Goal: Transaction & Acquisition: Register for event/course

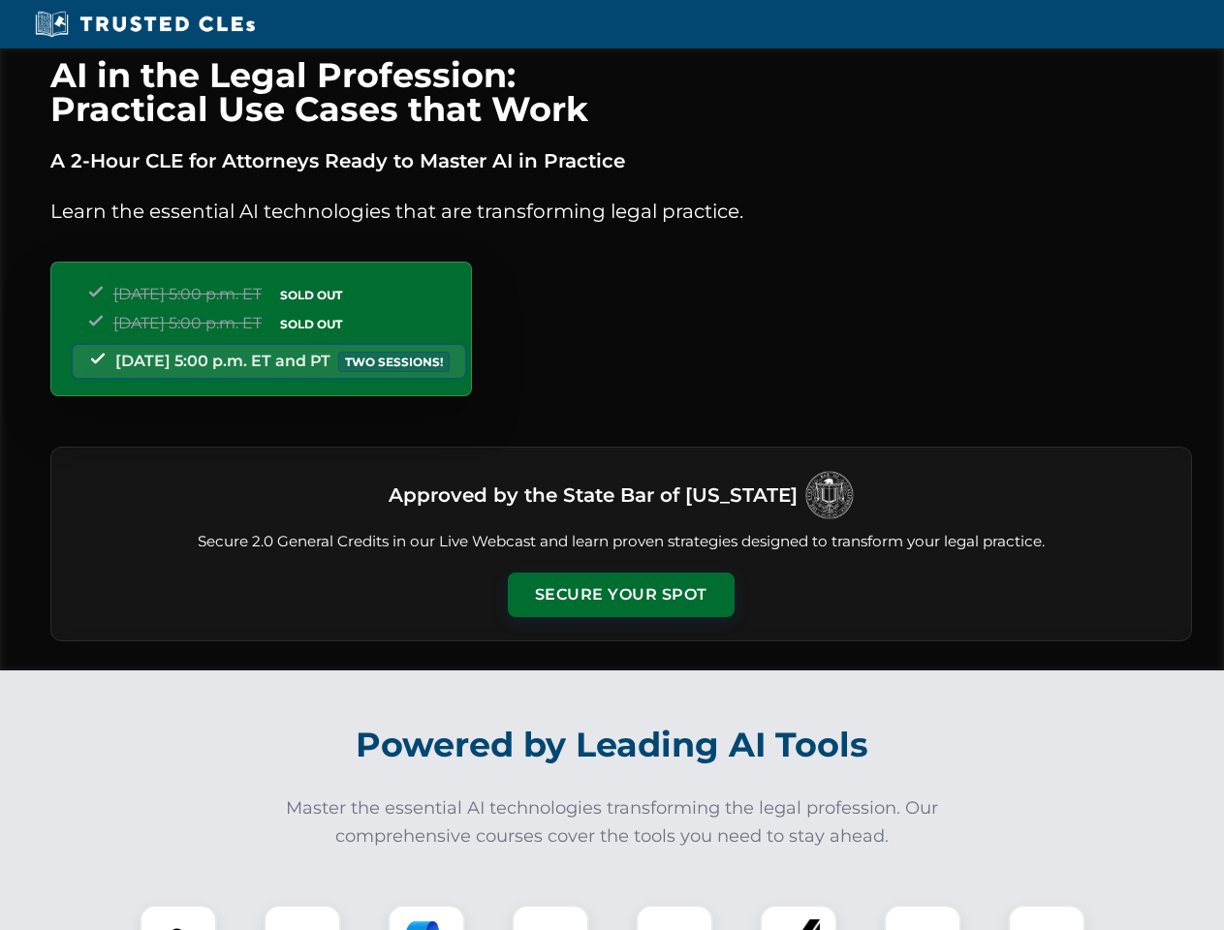
click at [620, 595] on button "Secure Your Spot" at bounding box center [621, 595] width 227 height 45
click at [178, 918] on img at bounding box center [178, 944] width 56 height 56
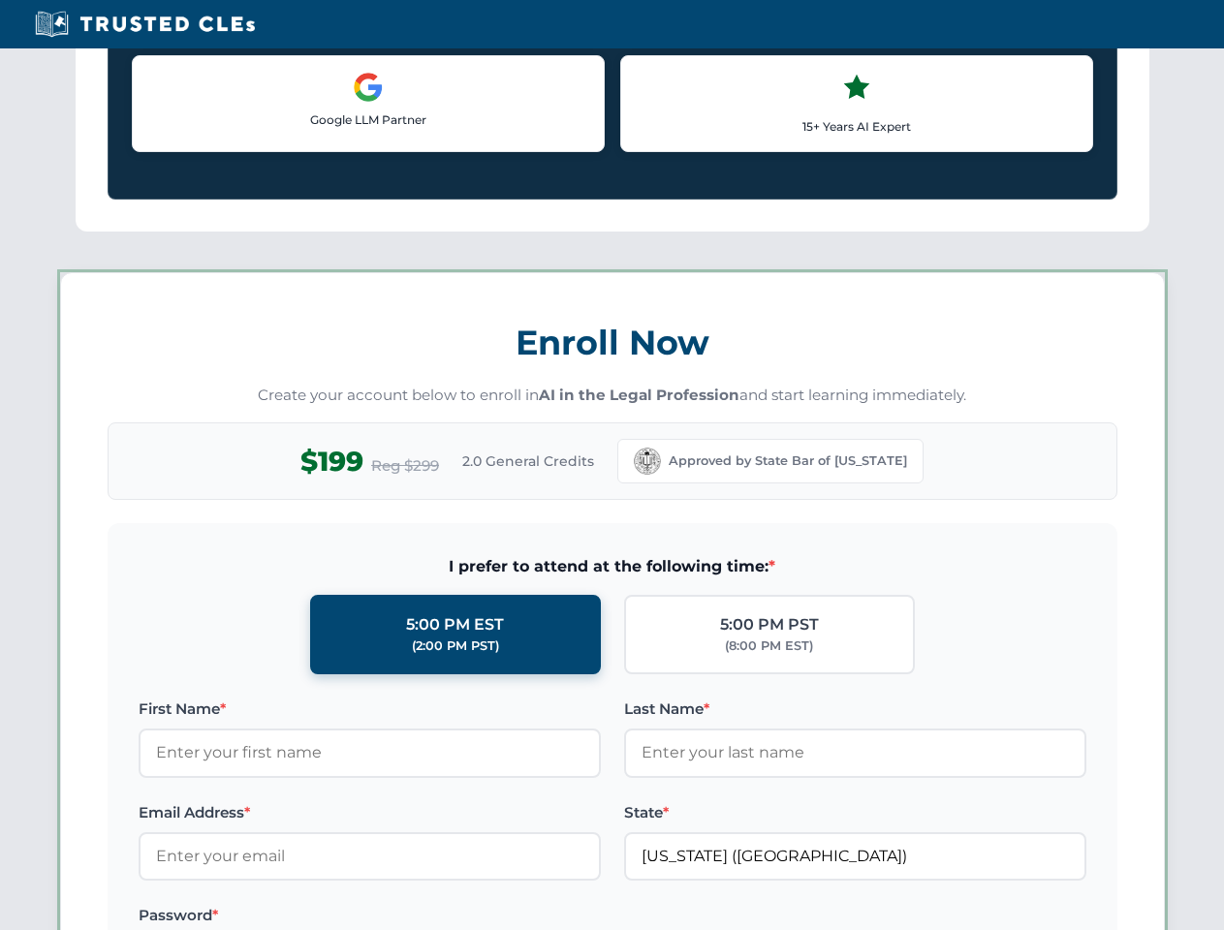
click at [426, 918] on label "Password *" at bounding box center [370, 915] width 462 height 23
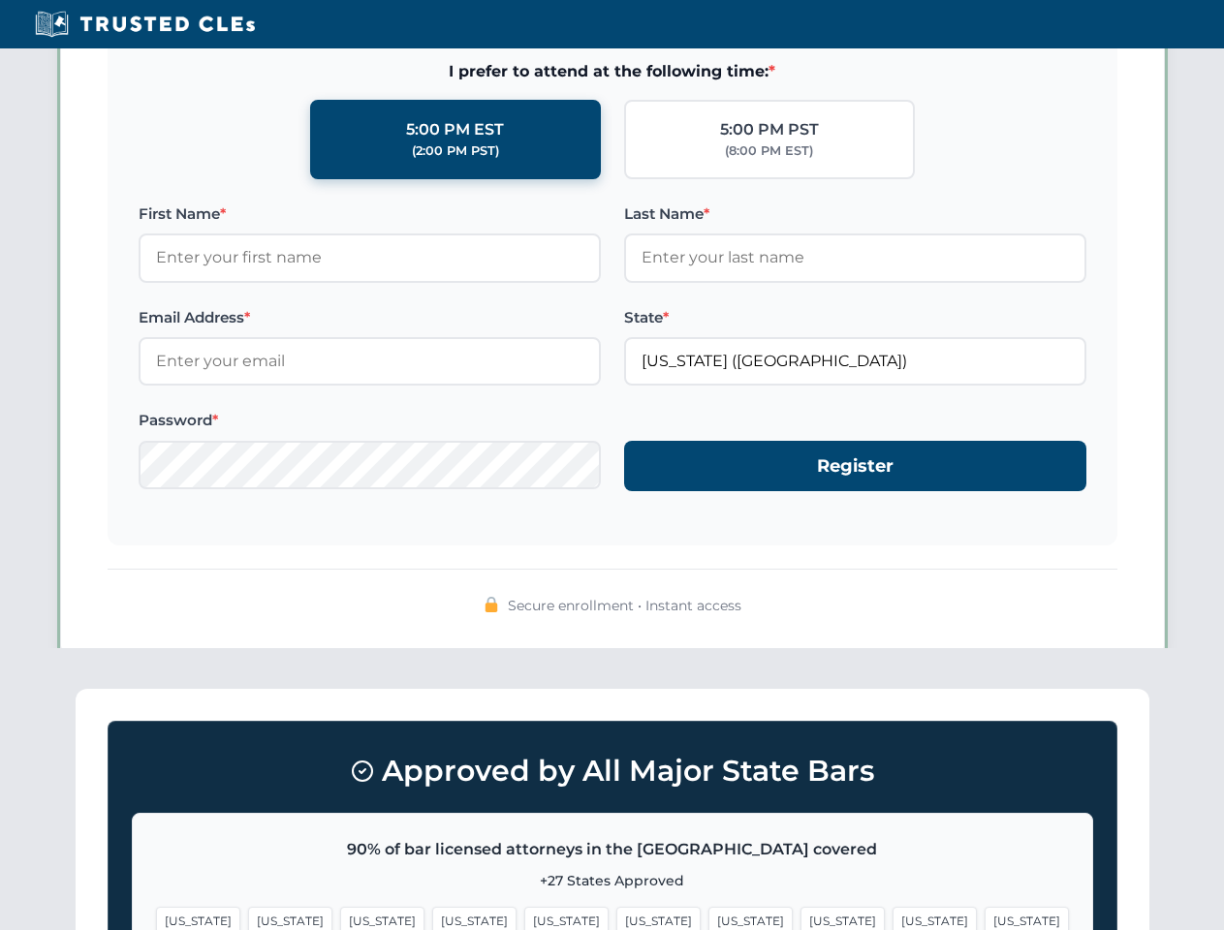
click at [892, 918] on span "[US_STATE]" at bounding box center [934, 921] width 84 height 28
